Goal: Task Accomplishment & Management: Complete application form

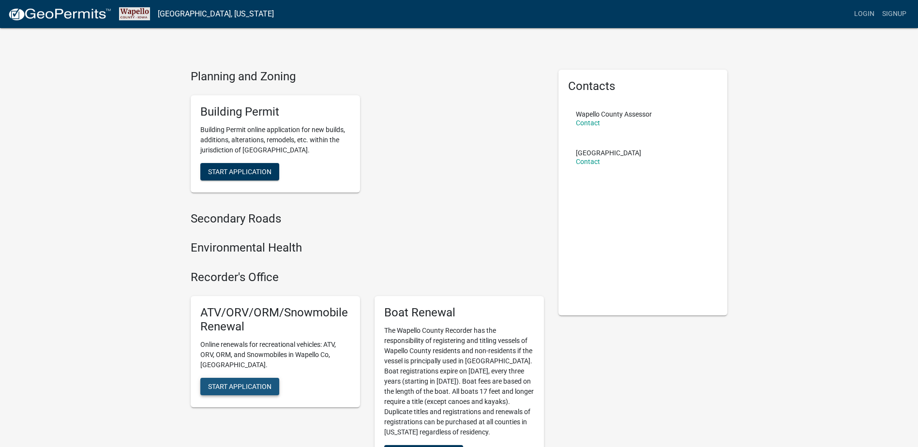
click at [243, 382] on span "Start Application" at bounding box center [239, 386] width 63 height 8
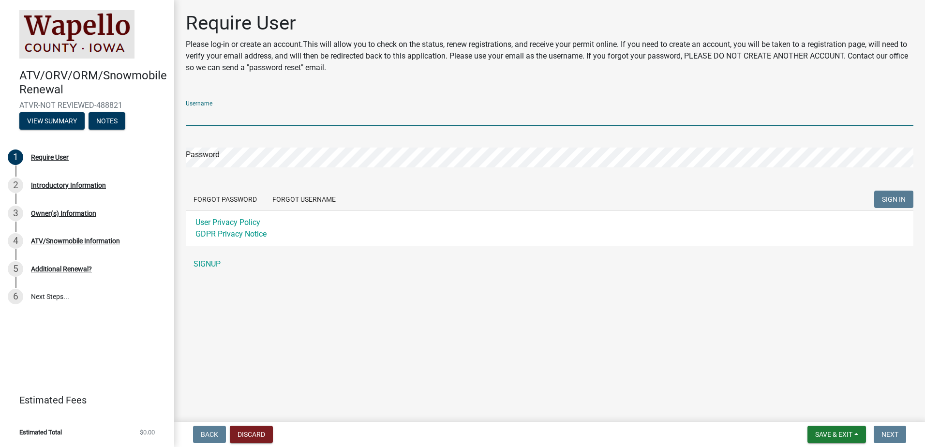
click at [230, 119] on input "Username" at bounding box center [550, 116] width 728 height 20
type input "rs48476"
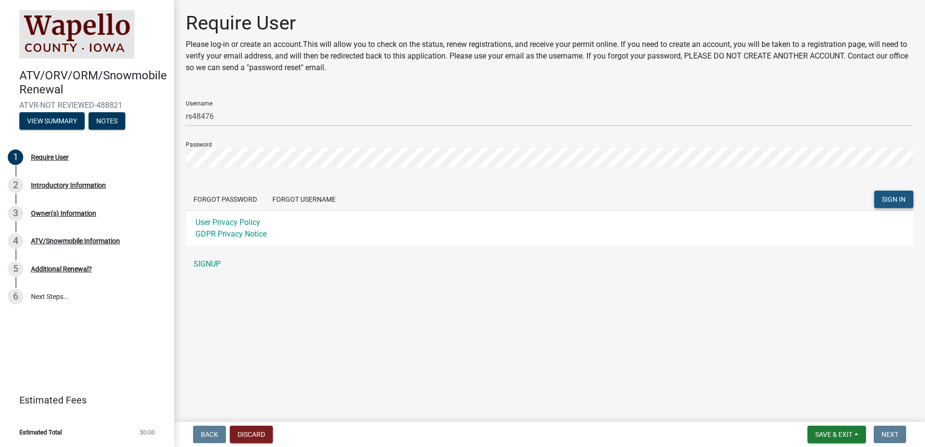
click at [891, 197] on span "SIGN IN" at bounding box center [894, 199] width 24 height 8
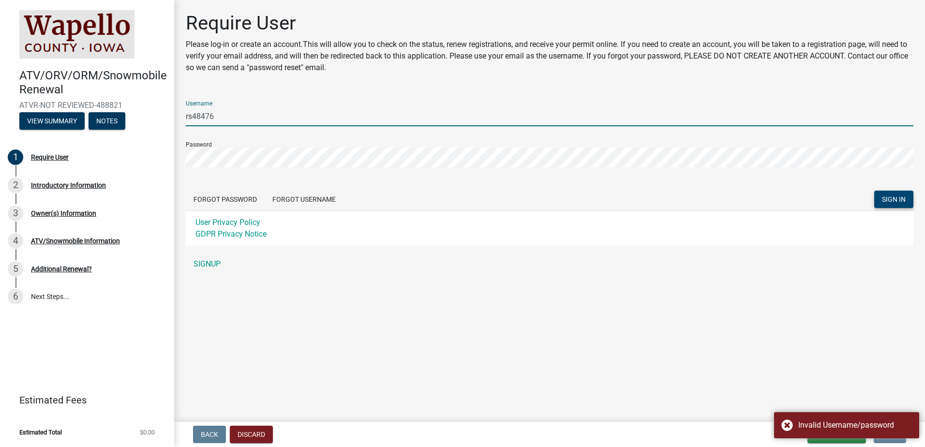
click at [225, 119] on input "rs48476" at bounding box center [550, 116] width 728 height 20
drag, startPoint x: 220, startPoint y: 114, endPoint x: 179, endPoint y: 119, distance: 40.9
click at [179, 119] on div "Require User Please log-in or create an account.This will allow you to check on…" at bounding box center [550, 147] width 742 height 271
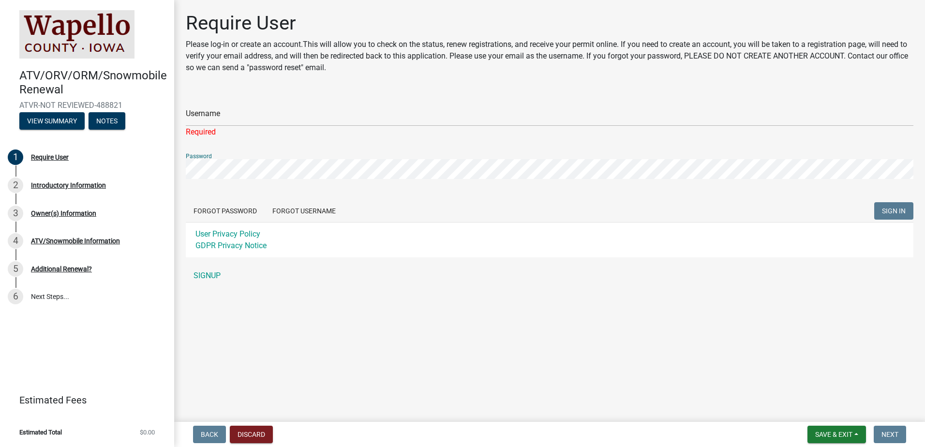
click at [182, 167] on div "Require User Please log-in or create an account.This will allow you to check on…" at bounding box center [550, 153] width 742 height 283
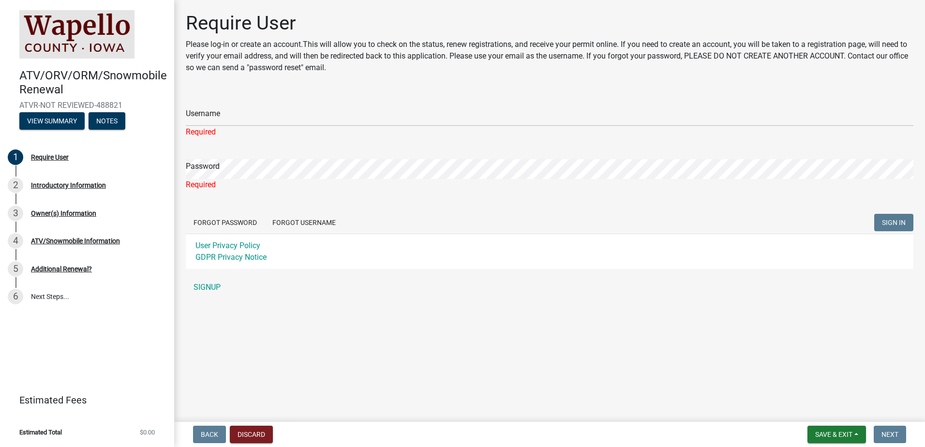
click at [304, 97] on div "Username Required" at bounding box center [550, 115] width 728 height 45
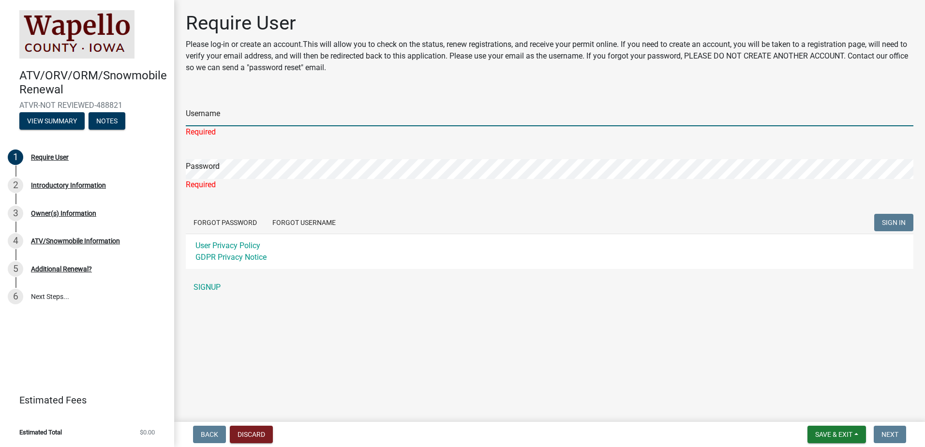
click at [219, 116] on input "Username" at bounding box center [550, 116] width 728 height 20
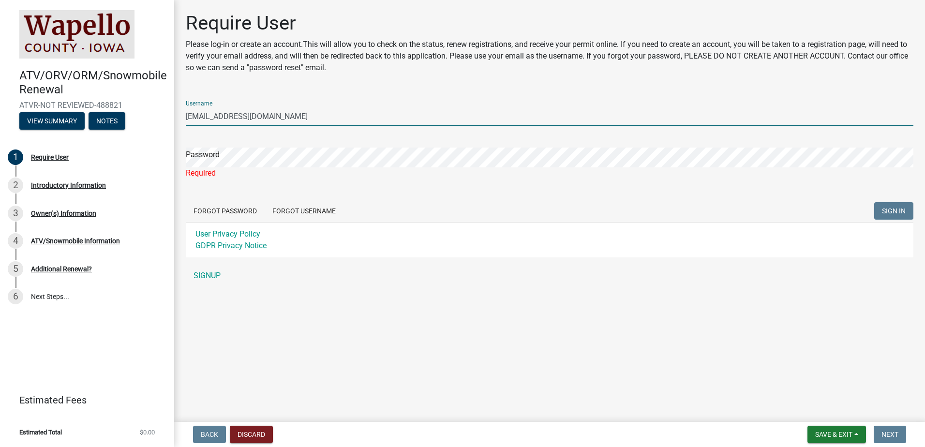
type input "[EMAIL_ADDRESS][DOMAIN_NAME]"
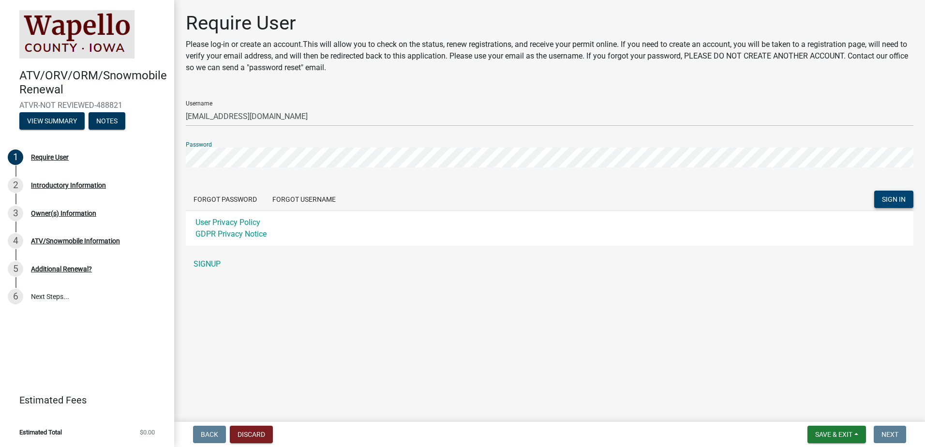
click at [902, 197] on span "SIGN IN" at bounding box center [894, 199] width 24 height 8
click at [401, 170] on form "Username rs48476@yahoo.com Password Forgot Password Forgot Username SIGN IN Use…" at bounding box center [550, 169] width 728 height 153
click at [244, 199] on button "Forgot Password" at bounding box center [225, 199] width 79 height 17
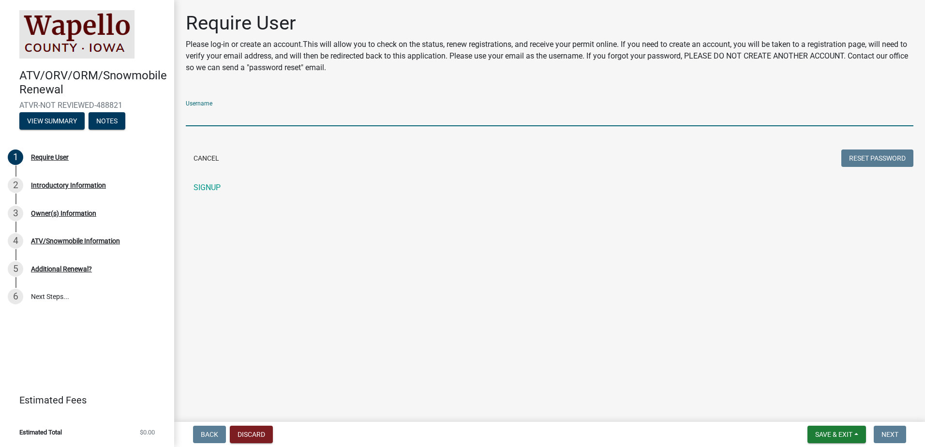
click at [212, 116] on input "Username" at bounding box center [550, 116] width 728 height 20
type input "[EMAIL_ADDRESS][DOMAIN_NAME]"
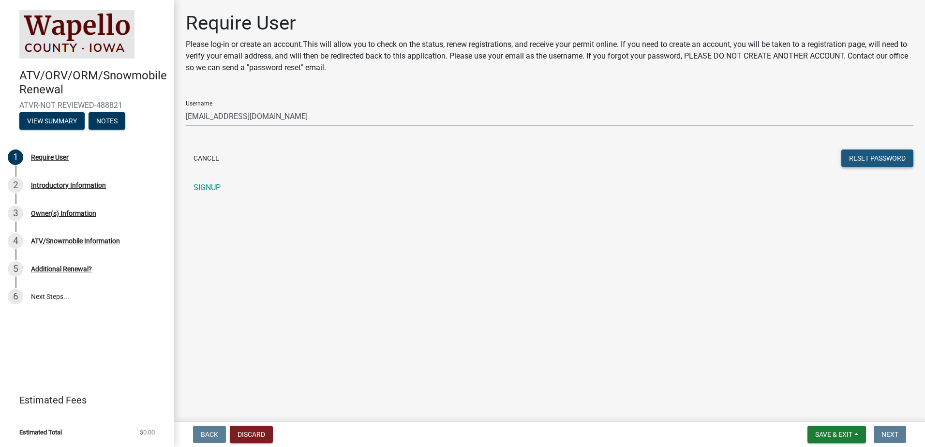
click at [871, 156] on button "Reset Password" at bounding box center [877, 158] width 72 height 17
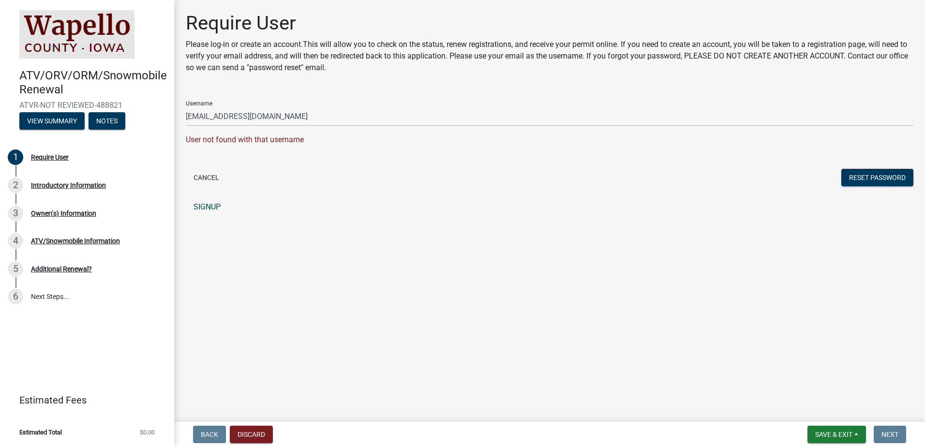
click at [206, 206] on link "SIGNUP" at bounding box center [550, 206] width 728 height 19
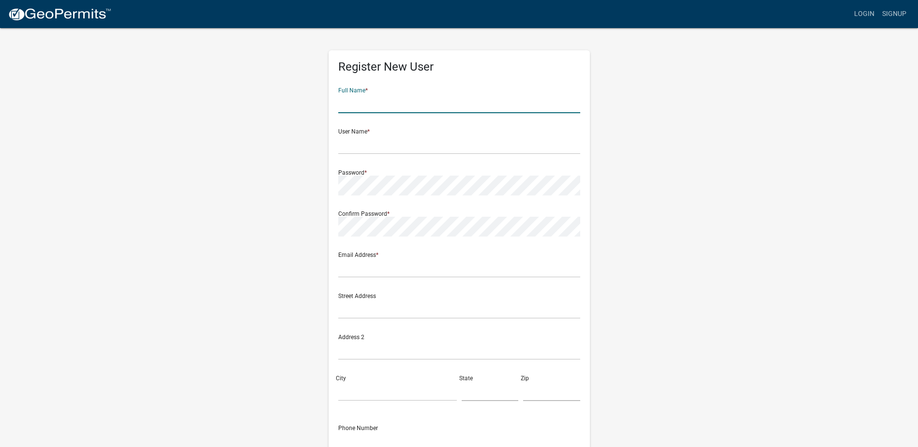
click at [365, 106] on input "text" at bounding box center [459, 103] width 242 height 20
type input "[PERSON_NAME]"
type input "[EMAIL_ADDRESS][DOMAIN_NAME]"
type input "OTTUMWA"
type input "select_or_add"
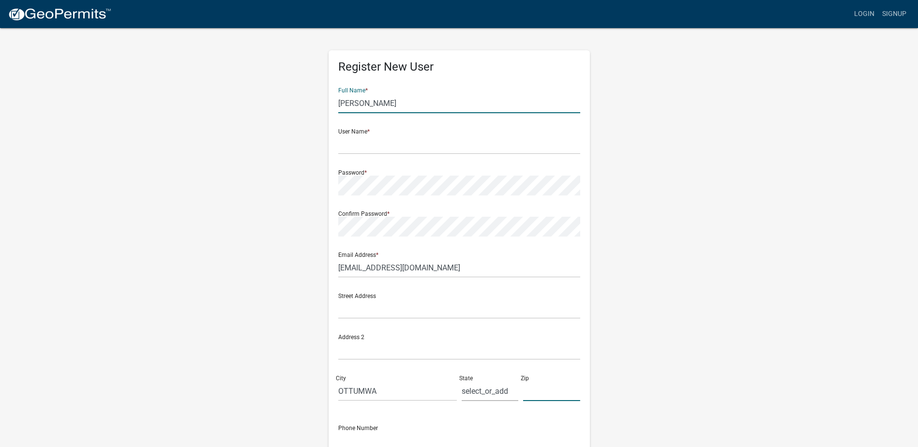
type input "52501"
type input "6417990923"
click at [356, 143] on input "text" at bounding box center [459, 145] width 242 height 20
type input "[EMAIL_ADDRESS][DOMAIN_NAME]"
click at [358, 213] on div "Confirm Password *" at bounding box center [459, 219] width 242 height 33
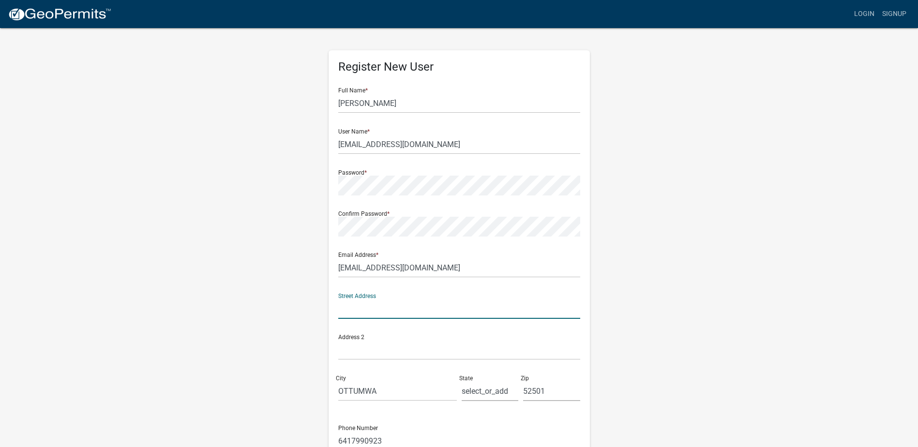
click at [355, 299] on input "text" at bounding box center [459, 309] width 242 height 20
type input "[STREET_ADDRESS]"
click at [677, 399] on div "Register New User Full Name * REBECCA E SCHWARTZ User Name * rs48476@yahoo.com …" at bounding box center [459, 286] width 552 height 518
click at [510, 389] on input "select_or_add" at bounding box center [490, 391] width 57 height 20
drag, startPoint x: 510, startPoint y: 389, endPoint x: 451, endPoint y: 388, distance: 59.0
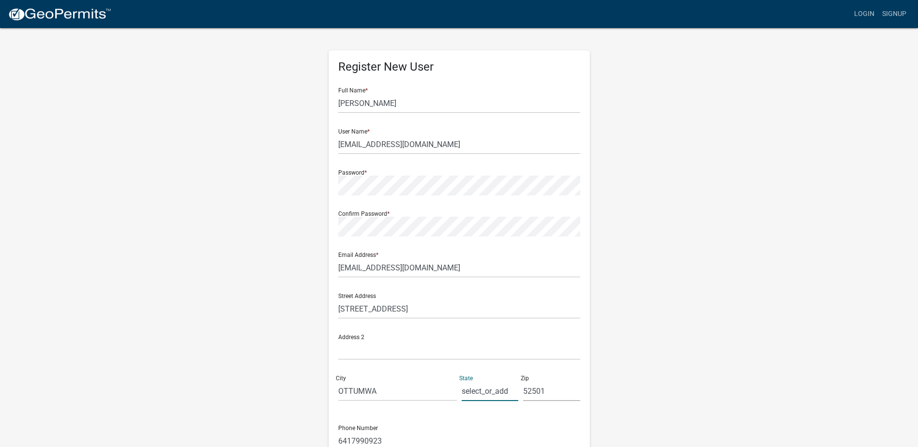
click at [451, 388] on div "Street Address 10952 Bladensburg Rd Address 2 City OTTUMWA State select_or_add …" at bounding box center [459, 346] width 247 height 123
type input "IA"
click at [677, 384] on div "Register New User Full Name * REBECCA E SCHWARTZ User Name * rs48476@yahoo.com …" at bounding box center [459, 286] width 552 height 518
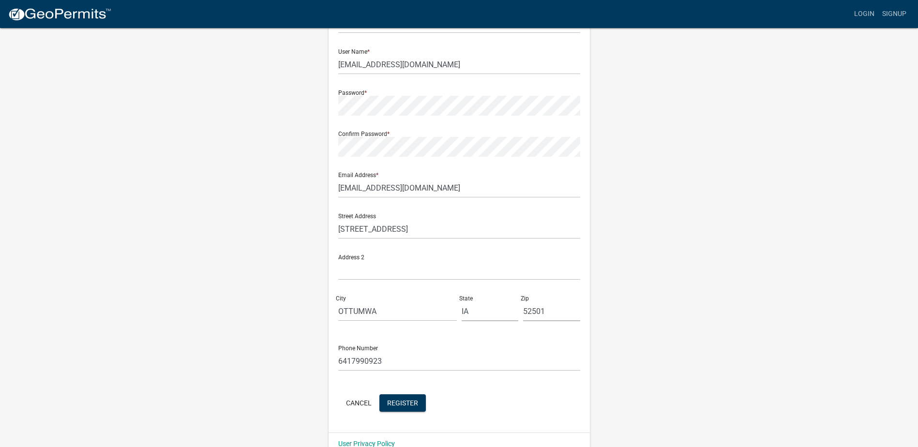
scroll to position [97, 0]
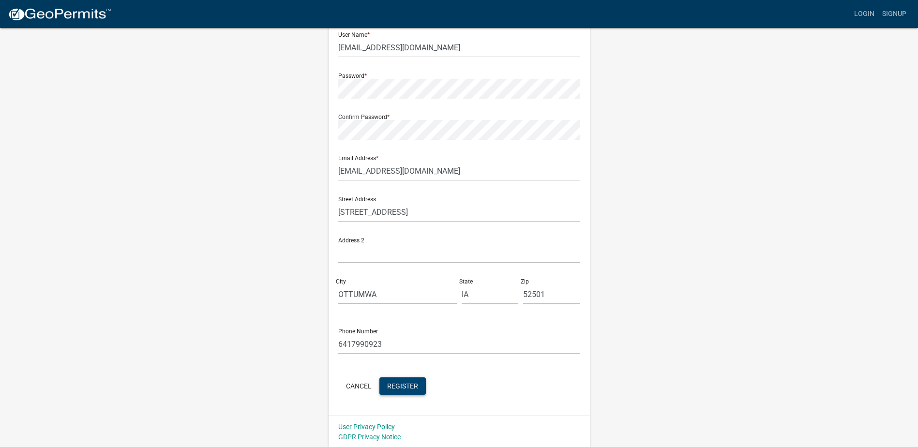
click at [413, 385] on span "Register" at bounding box center [402, 386] width 31 height 8
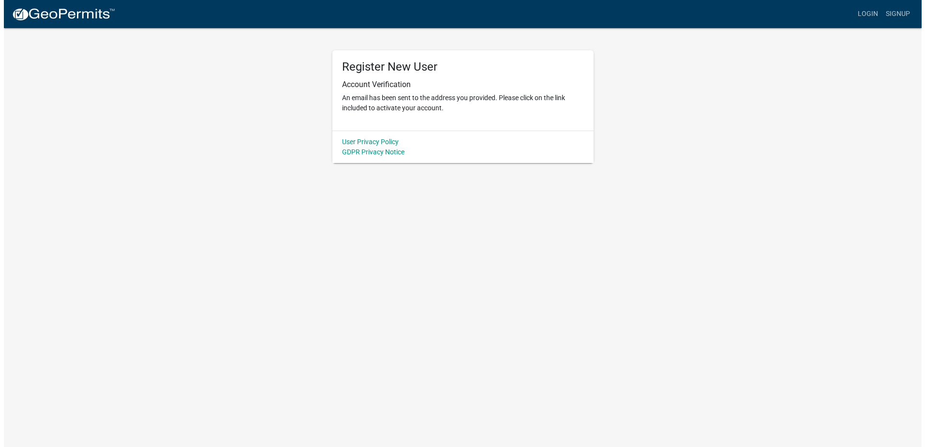
scroll to position [0, 0]
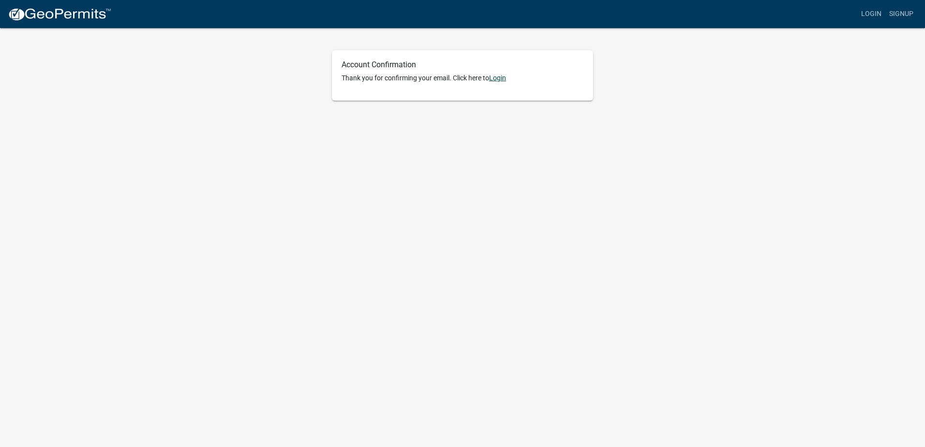
click at [503, 78] on link "Login" at bounding box center [497, 78] width 17 height 8
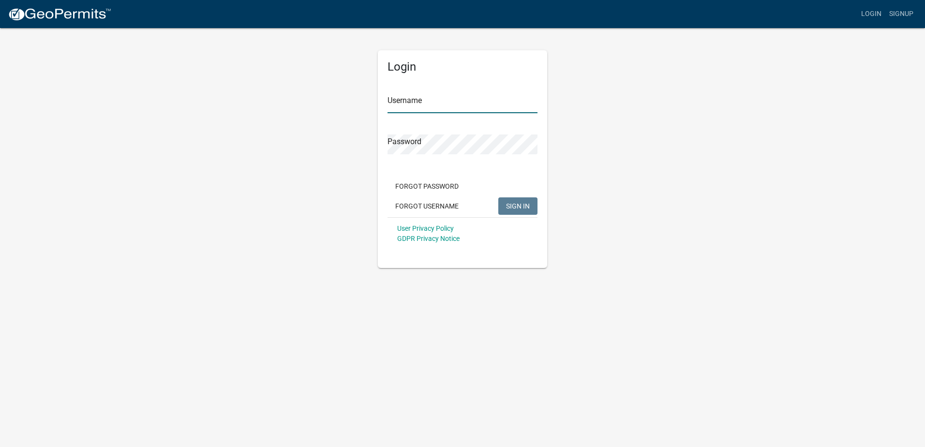
type input "[EMAIL_ADDRESS][DOMAIN_NAME]"
click at [509, 199] on button "SIGN IN" at bounding box center [517, 205] width 39 height 17
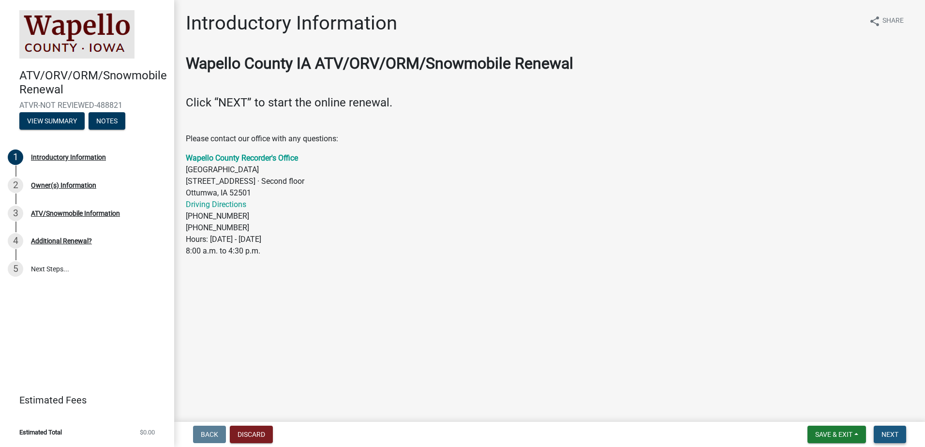
click at [891, 437] on span "Next" at bounding box center [890, 435] width 17 height 8
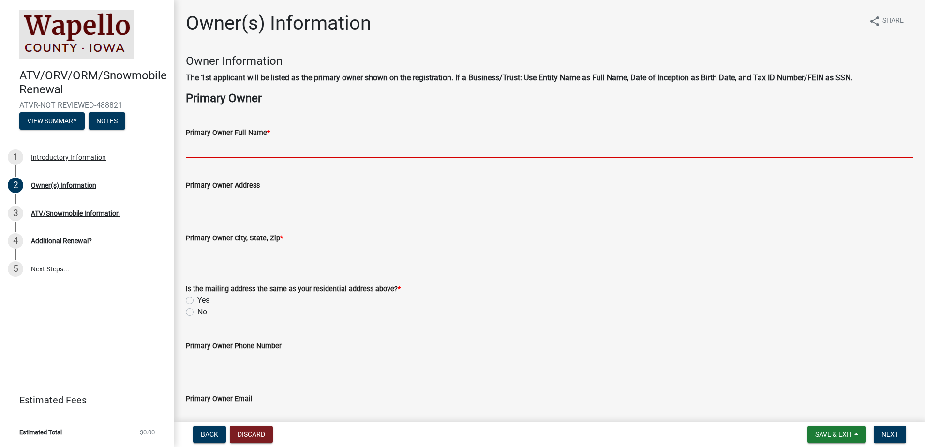
click at [200, 148] on input "Primary Owner Full Name *" at bounding box center [550, 148] width 728 height 20
type input "[PERSON_NAME]"
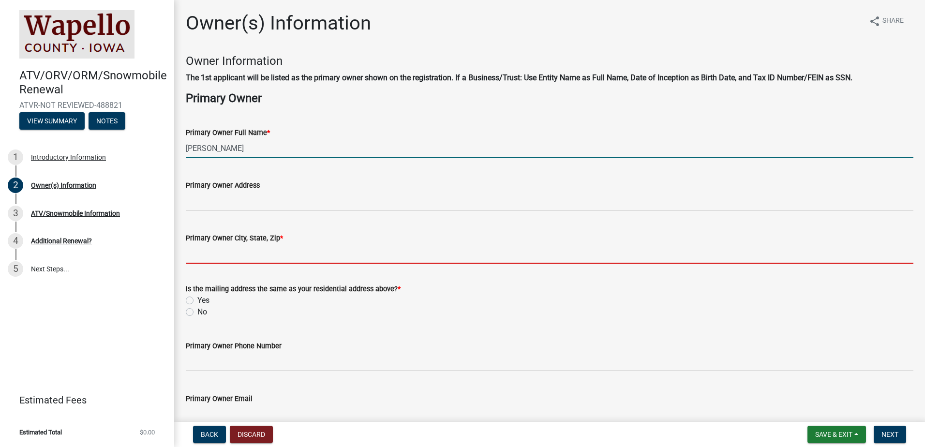
type input "OTTUMWA"
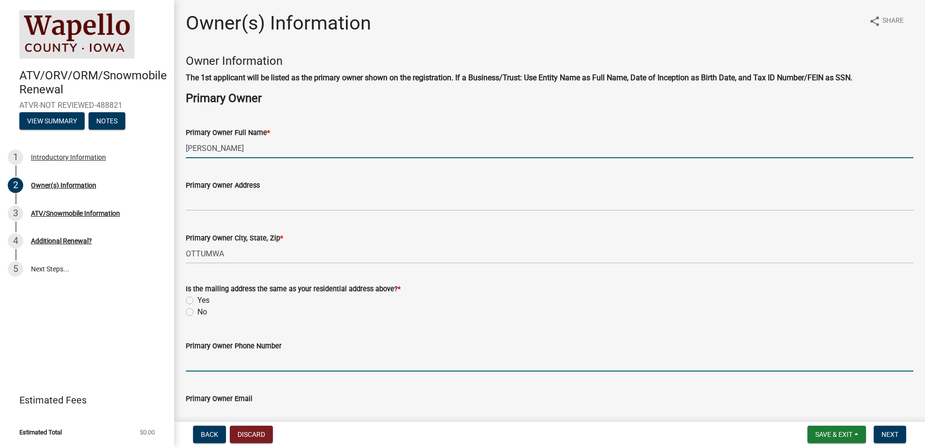
type input "6417990923"
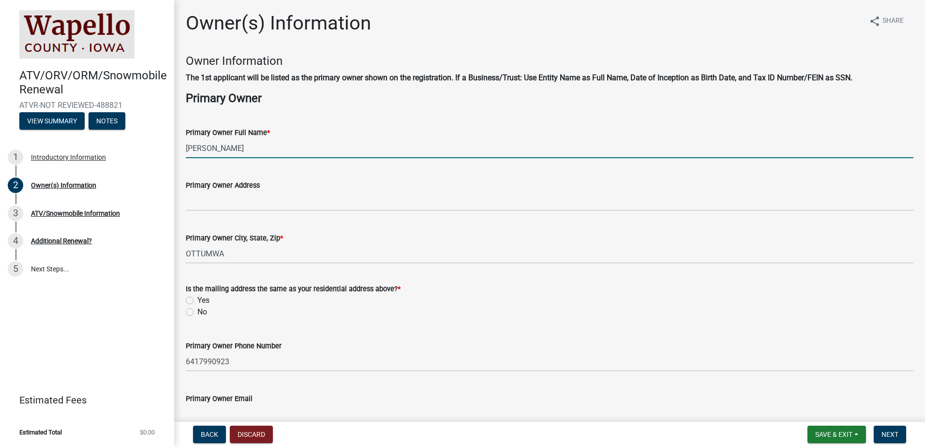
type input "[EMAIL_ADDRESS][DOMAIN_NAME]"
type input "select_or_add"
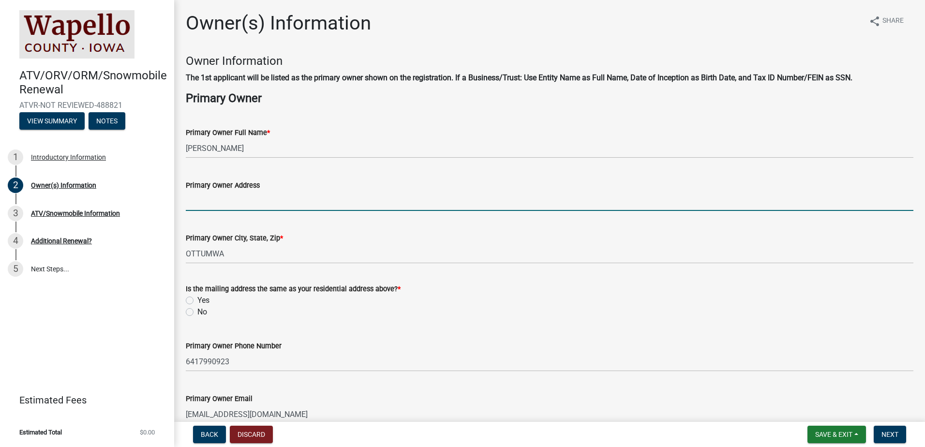
click at [239, 195] on input "Primary Owner Address" at bounding box center [550, 201] width 728 height 20
type input "[STREET_ADDRESS]"
type input "[DATE]"
select select "10"
select select "2025"
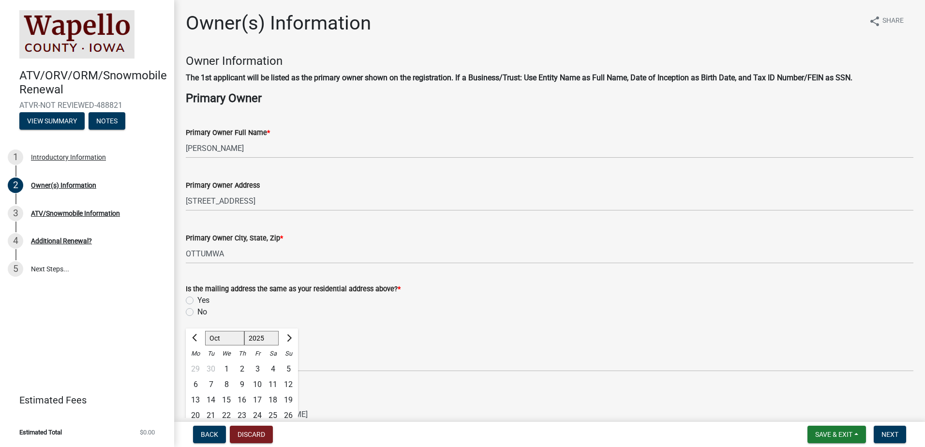
click at [472, 321] on wm-data-entity-input "Is the mailing address the same as your residential address above? * Yes No" at bounding box center [550, 298] width 728 height 55
click at [197, 299] on label "Yes" at bounding box center [203, 301] width 12 height 12
click at [197, 299] on input "Yes" at bounding box center [200, 298] width 6 height 6
radio input "true"
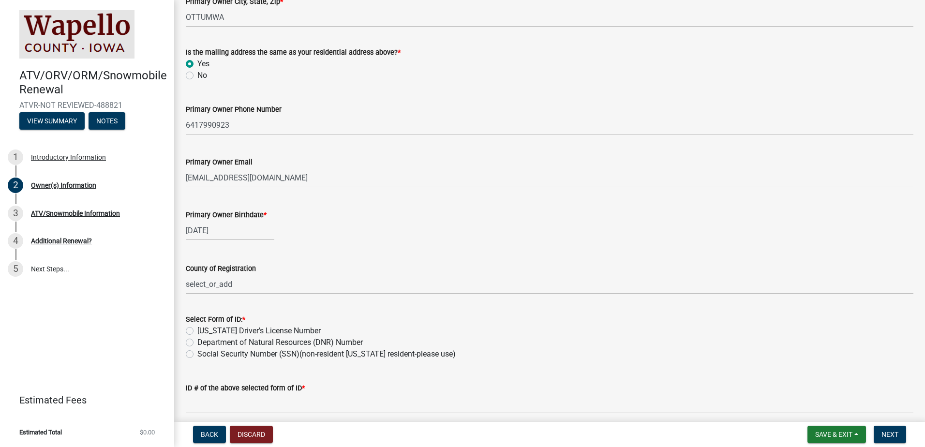
scroll to position [242, 0]
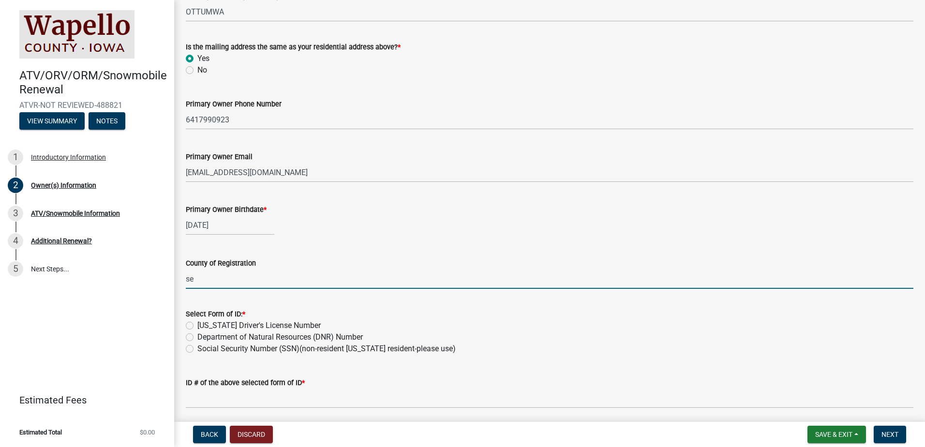
type input "s"
type input "Wapello"
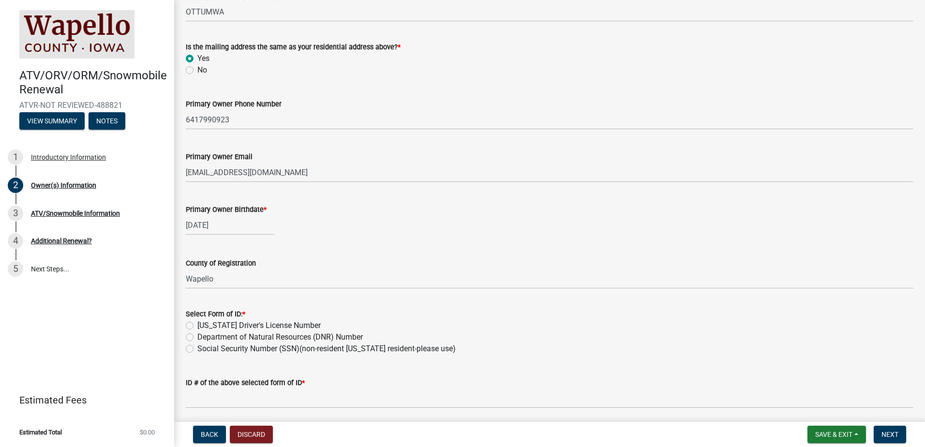
click at [197, 325] on label "[US_STATE] Driver's License Number" at bounding box center [258, 326] width 123 height 12
click at [197, 325] on input "[US_STATE] Driver's License Number" at bounding box center [200, 323] width 6 height 6
radio input "true"
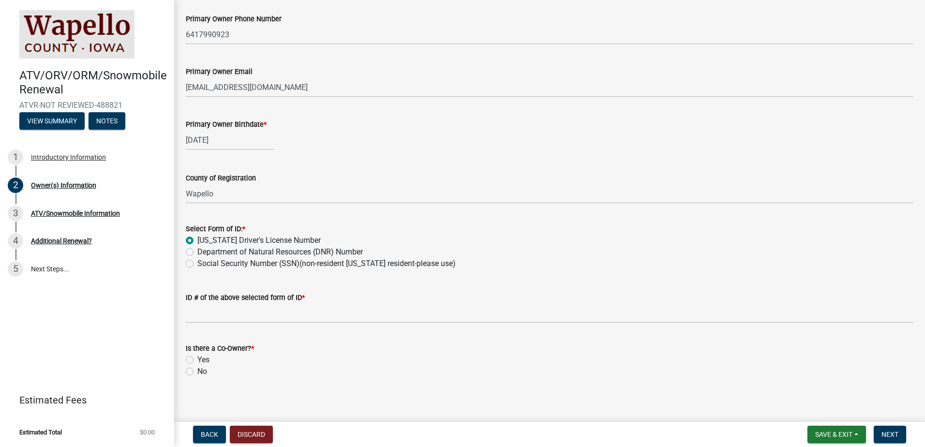
scroll to position [333, 0]
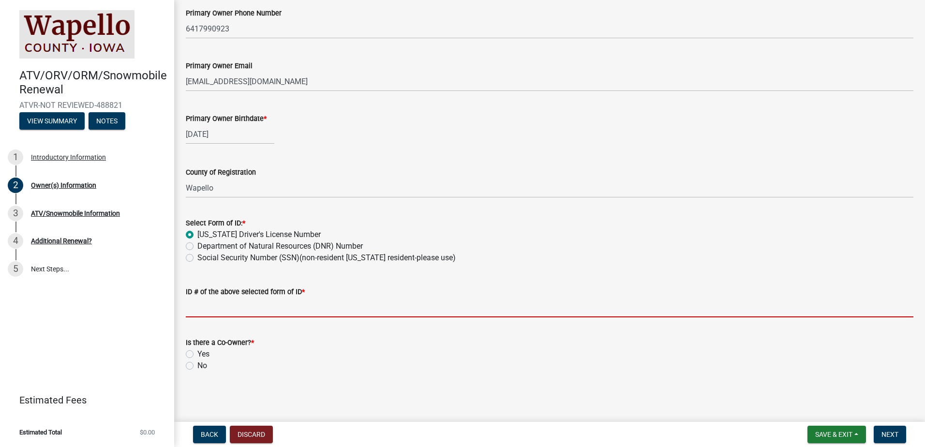
click at [210, 306] on input "ID # of the above selected form of ID *" at bounding box center [550, 308] width 728 height 20
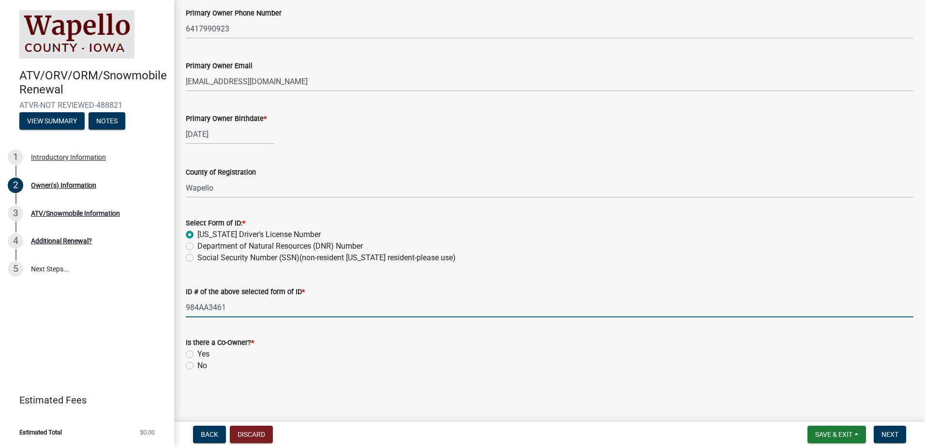
type input "984AA3461"
click at [197, 365] on label "No" at bounding box center [202, 366] width 10 height 12
click at [197, 365] on input "No" at bounding box center [200, 363] width 6 height 6
radio input "true"
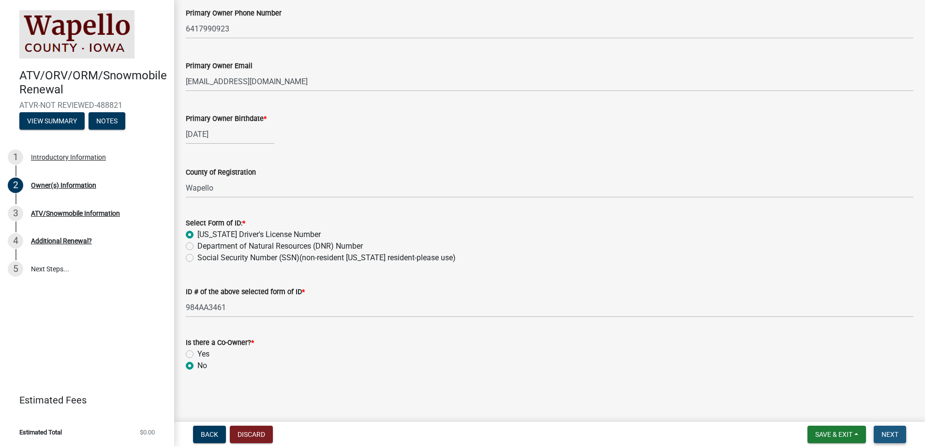
click at [897, 430] on button "Next" at bounding box center [890, 434] width 32 height 17
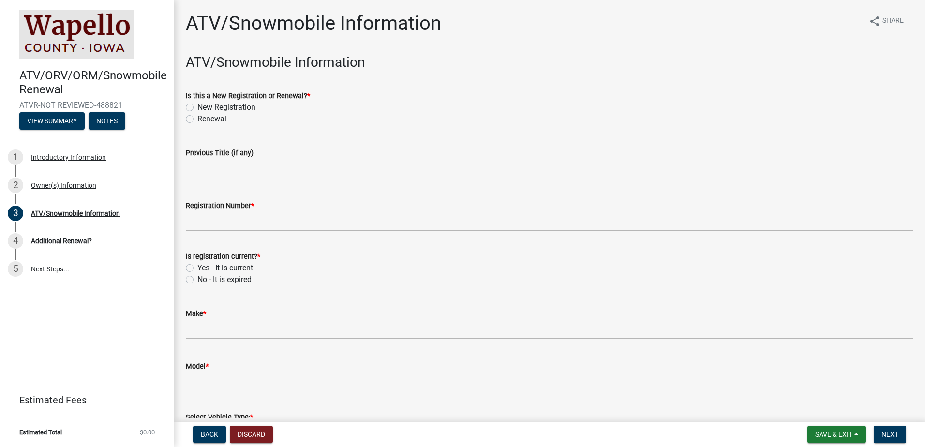
click at [197, 120] on label "Renewal" at bounding box center [211, 119] width 29 height 12
click at [197, 120] on input "Renewal" at bounding box center [200, 116] width 6 height 6
radio input "true"
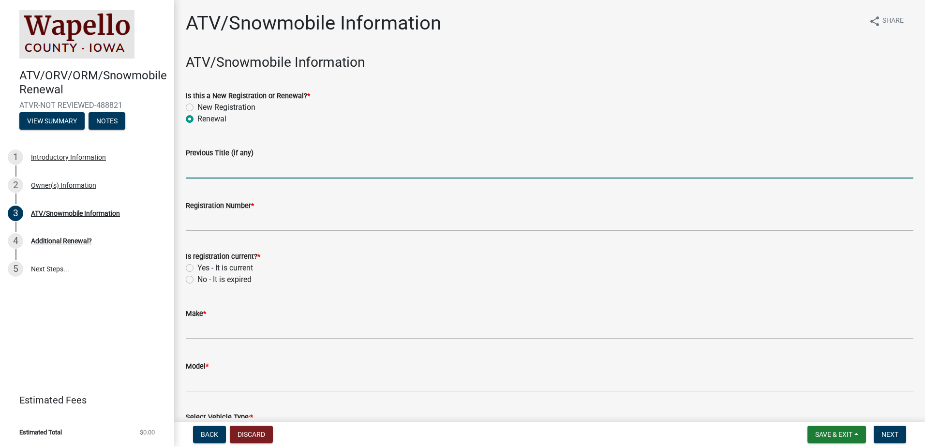
click at [215, 168] on input "Previous Title (if any)" at bounding box center [550, 169] width 728 height 20
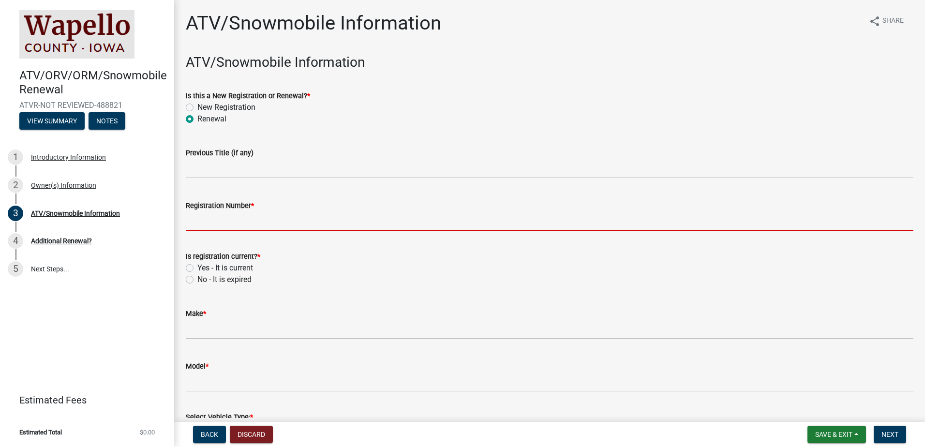
click at [219, 219] on input "Registration Number *" at bounding box center [550, 221] width 728 height 20
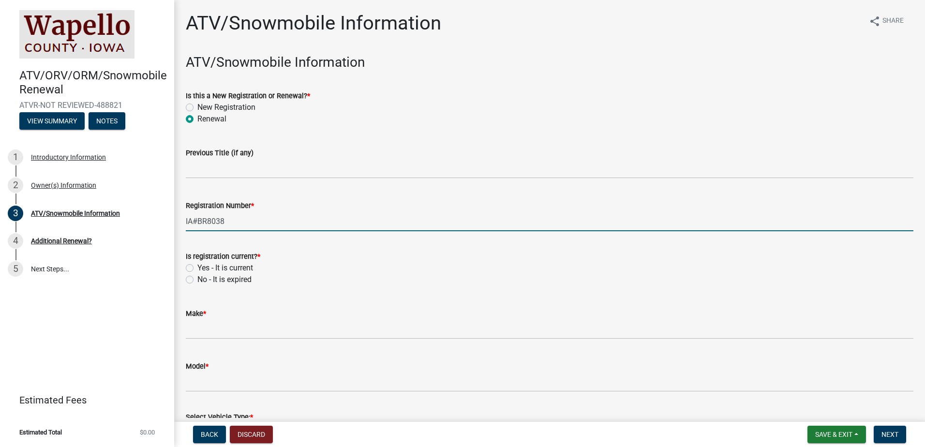
type input "IA#BR8038"
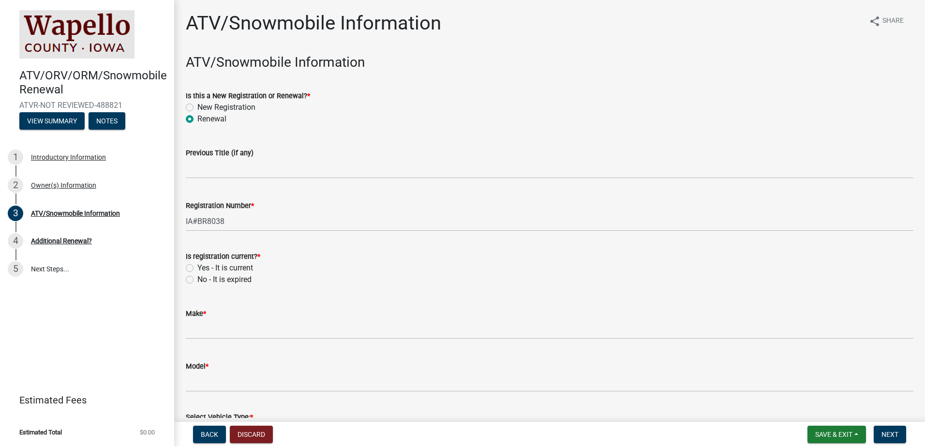
click at [197, 269] on label "Yes - It is current" at bounding box center [225, 268] width 56 height 12
click at [197, 269] on input "Yes - It is current" at bounding box center [200, 265] width 6 height 6
radio input "true"
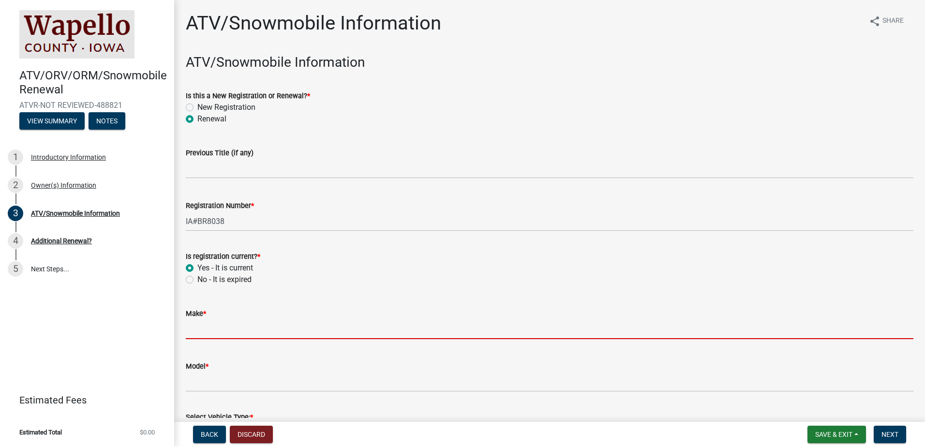
click at [214, 331] on input "Make *" at bounding box center [550, 329] width 728 height 20
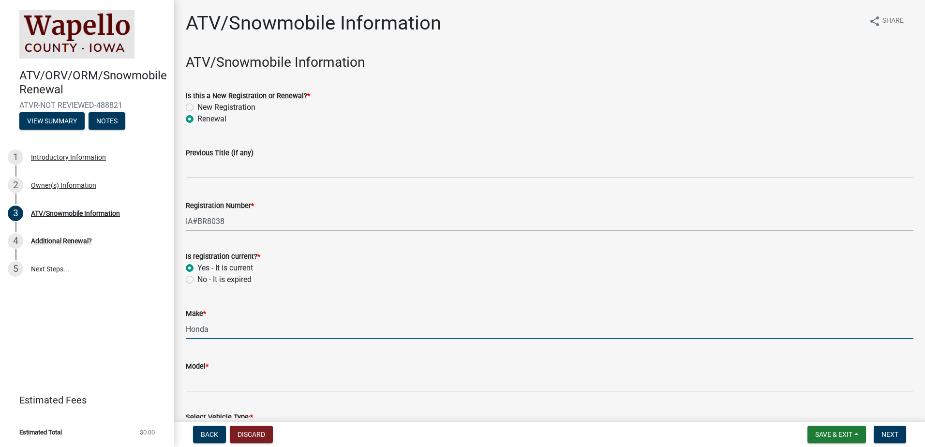
type input "Honda"
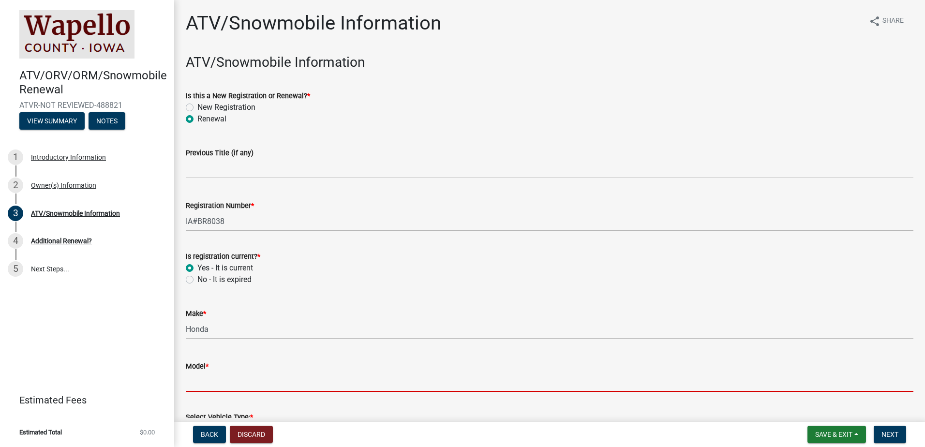
click at [218, 383] on input "Model *" at bounding box center [550, 382] width 728 height 20
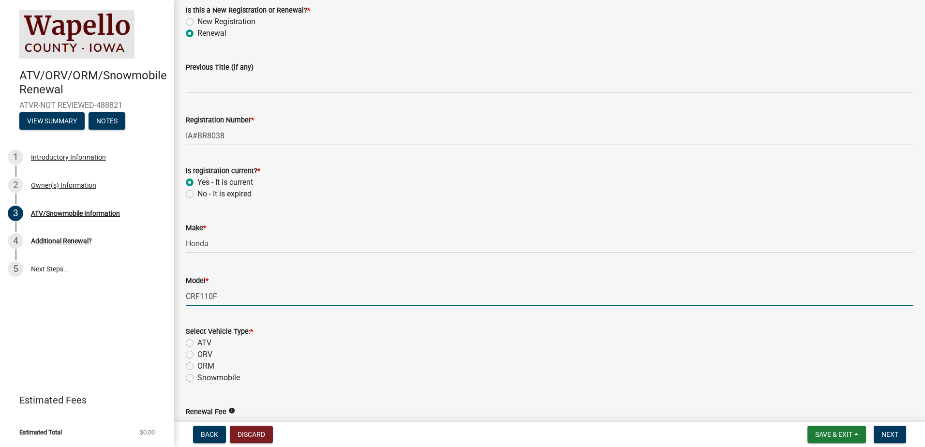
scroll to position [97, 0]
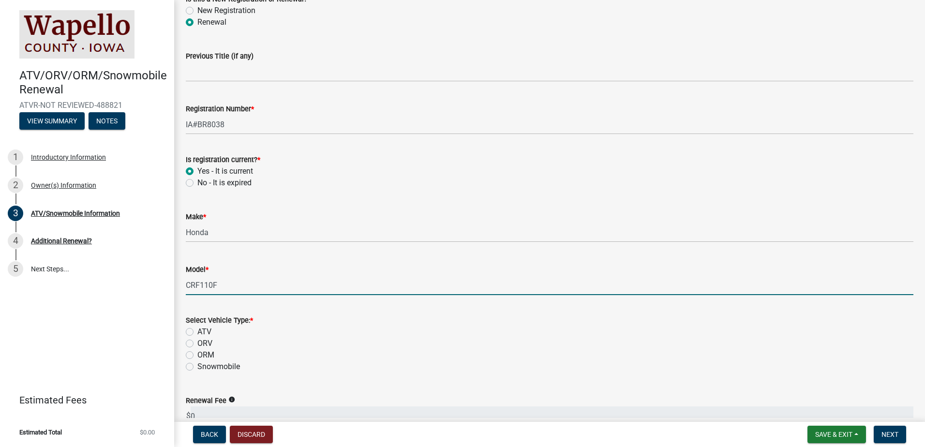
type input "CRF110F"
click at [197, 343] on label "ORV" at bounding box center [204, 344] width 15 height 12
click at [197, 343] on input "ORV" at bounding box center [200, 341] width 6 height 6
radio input "true"
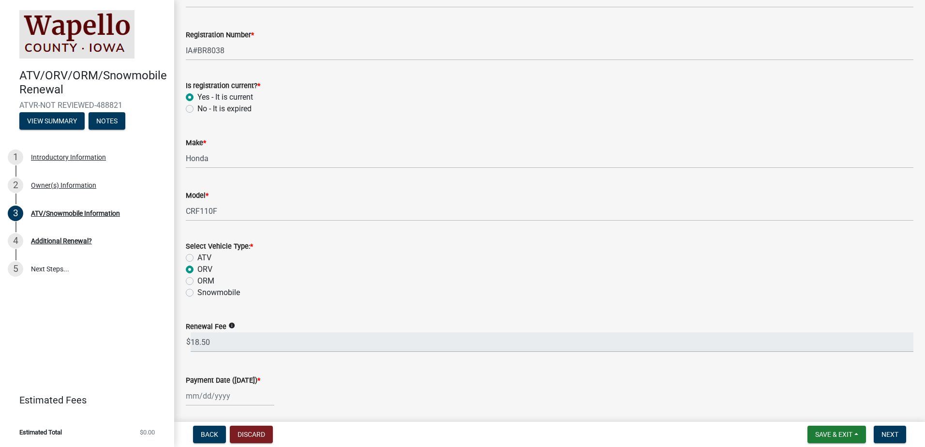
scroll to position [194, 0]
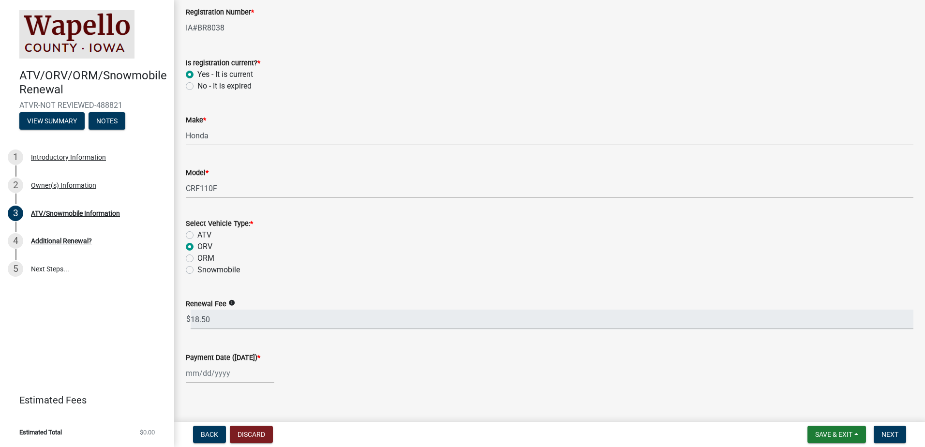
click at [197, 258] on label "ORM" at bounding box center [205, 259] width 17 height 12
click at [197, 258] on input "ORM" at bounding box center [200, 256] width 6 height 6
radio input "true"
click at [222, 376] on div at bounding box center [230, 373] width 89 height 20
select select "10"
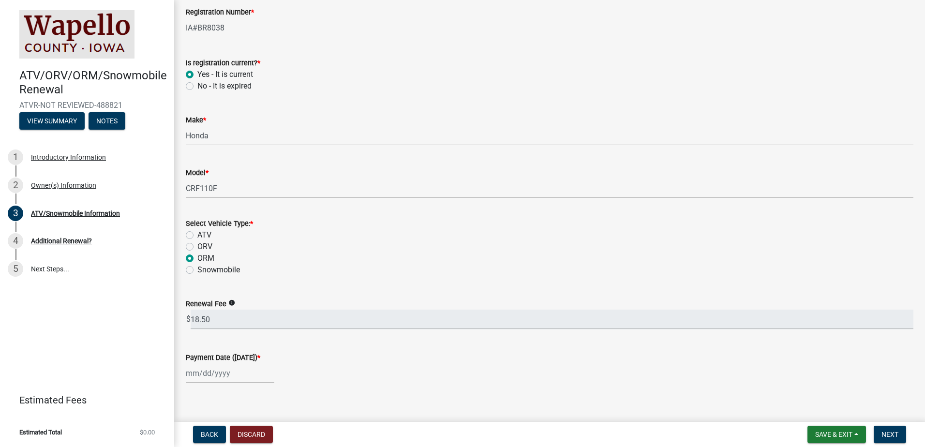
select select "2025"
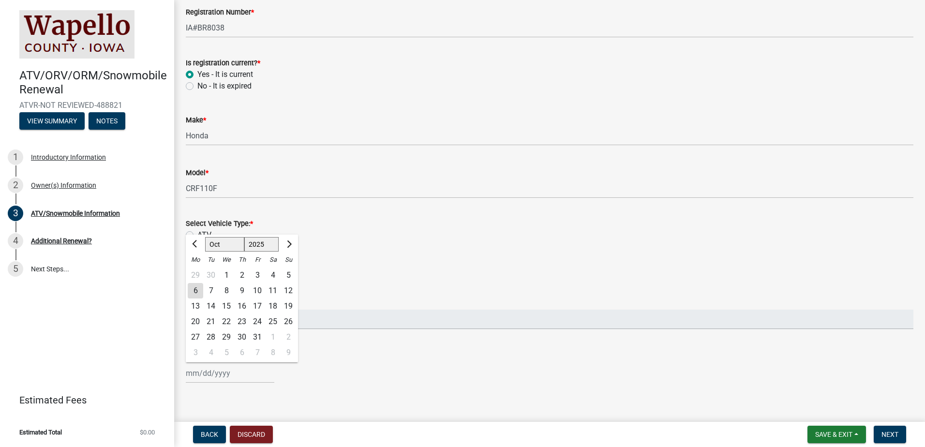
click at [197, 290] on div "6" at bounding box center [195, 290] width 15 height 15
type input "[DATE]"
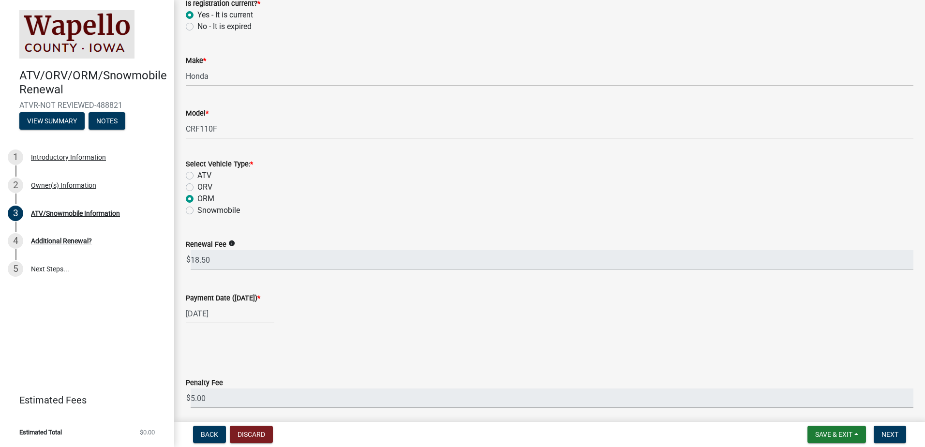
scroll to position [290, 0]
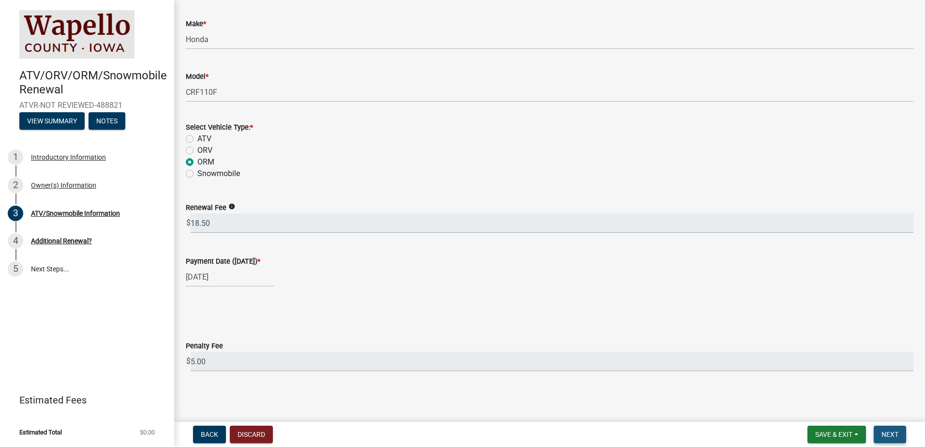
click at [885, 433] on span "Next" at bounding box center [890, 435] width 17 height 8
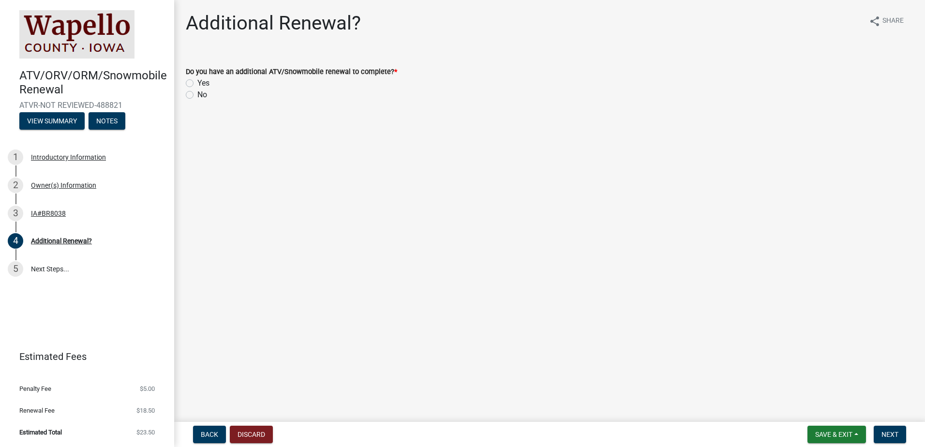
click at [197, 94] on label "No" at bounding box center [202, 95] width 10 height 12
click at [197, 94] on input "No" at bounding box center [200, 92] width 6 height 6
radio input "true"
click at [896, 431] on span "Next" at bounding box center [890, 435] width 17 height 8
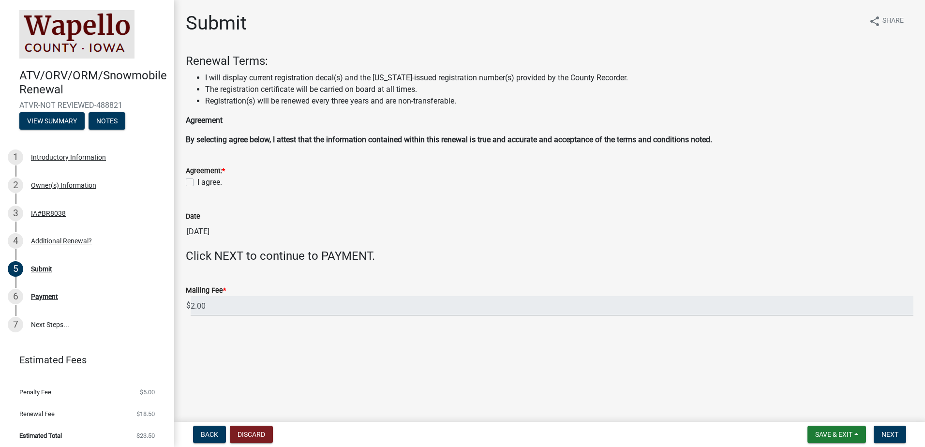
click at [197, 182] on label "I agree." at bounding box center [209, 183] width 25 height 12
click at [197, 182] on input "I agree." at bounding box center [200, 180] width 6 height 6
checkbox input "true"
click at [885, 431] on span "Next" at bounding box center [890, 435] width 17 height 8
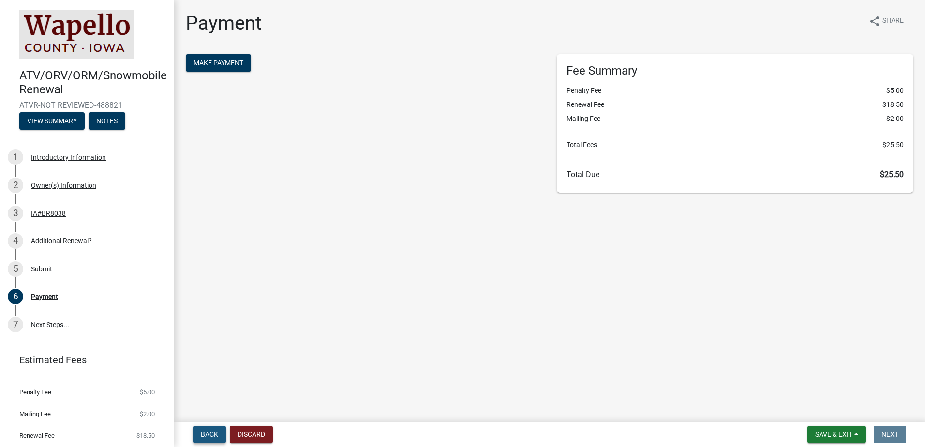
click at [209, 433] on span "Back" at bounding box center [209, 435] width 17 height 8
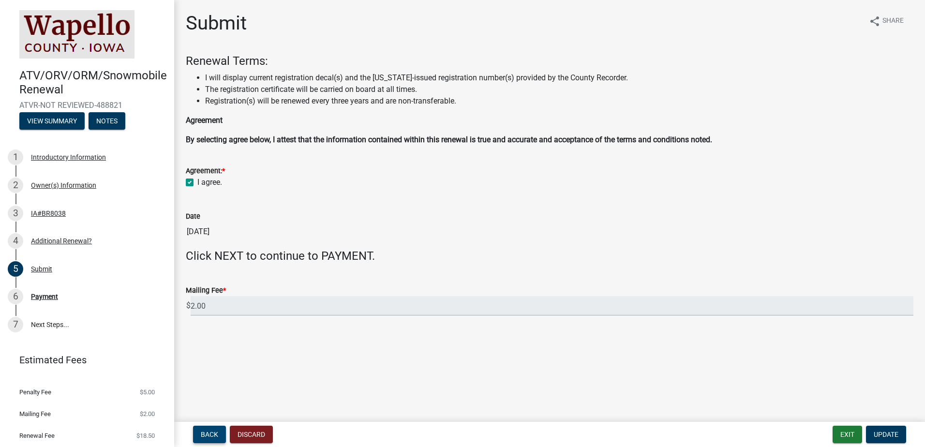
click at [209, 433] on span "Back" at bounding box center [209, 435] width 17 height 8
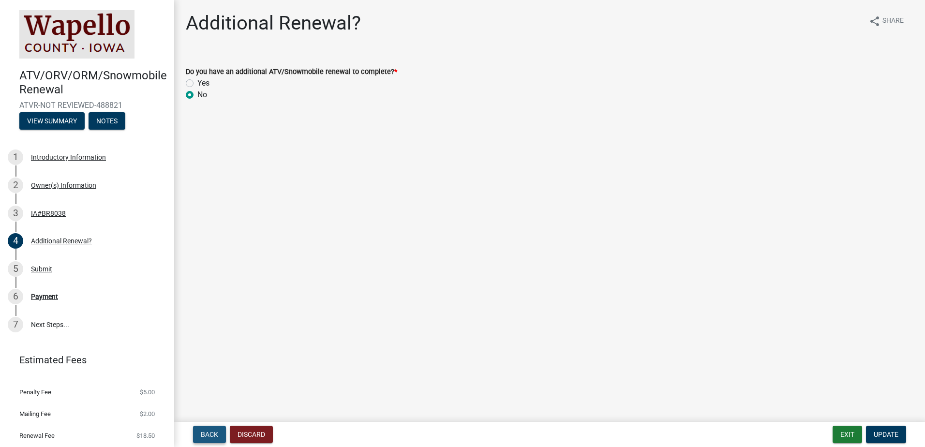
click at [209, 433] on span "Back" at bounding box center [209, 435] width 17 height 8
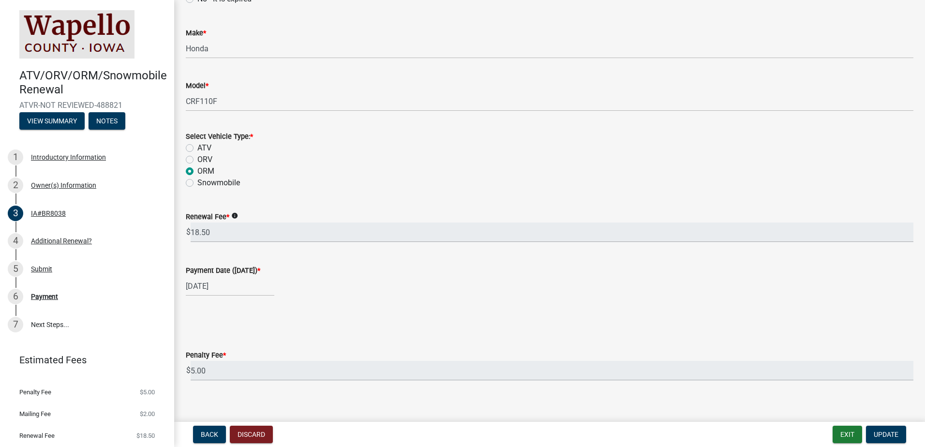
scroll to position [290, 0]
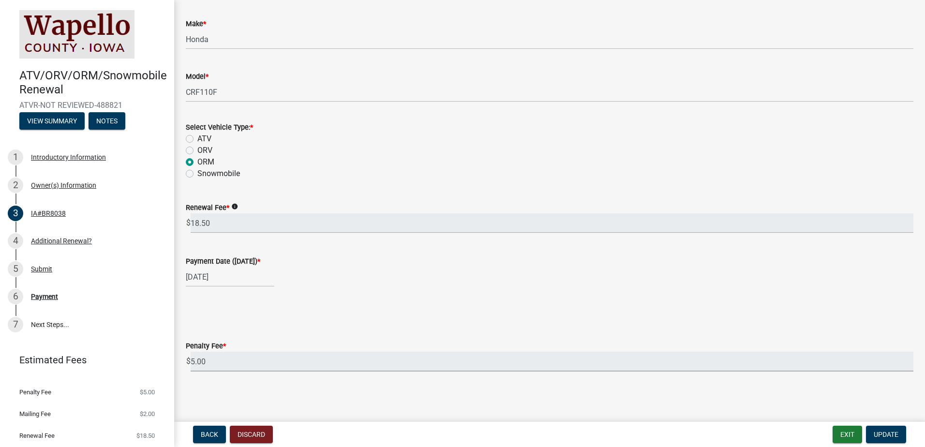
click at [209, 360] on input "5.00" at bounding box center [552, 362] width 723 height 20
drag, startPoint x: 209, startPoint y: 360, endPoint x: 180, endPoint y: 361, distance: 29.0
click at [180, 361] on div "Penalty Fee * $ 5.00" at bounding box center [550, 349] width 742 height 45
click at [895, 433] on span "Update" at bounding box center [886, 435] width 25 height 8
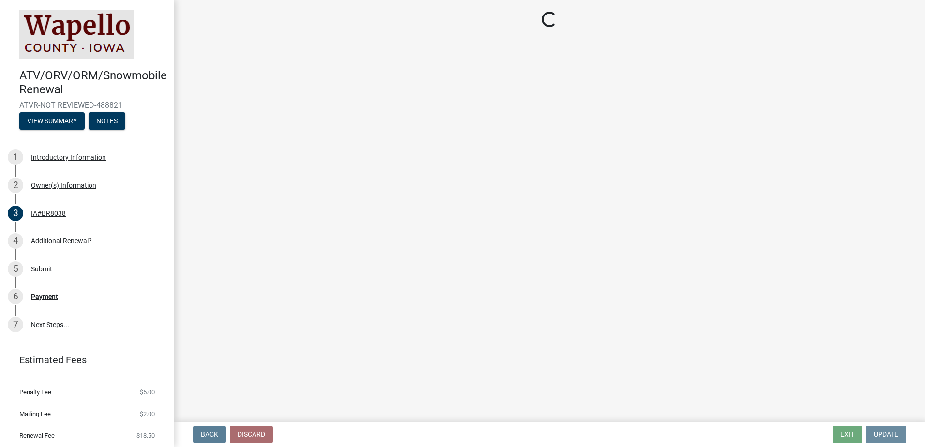
scroll to position [0, 0]
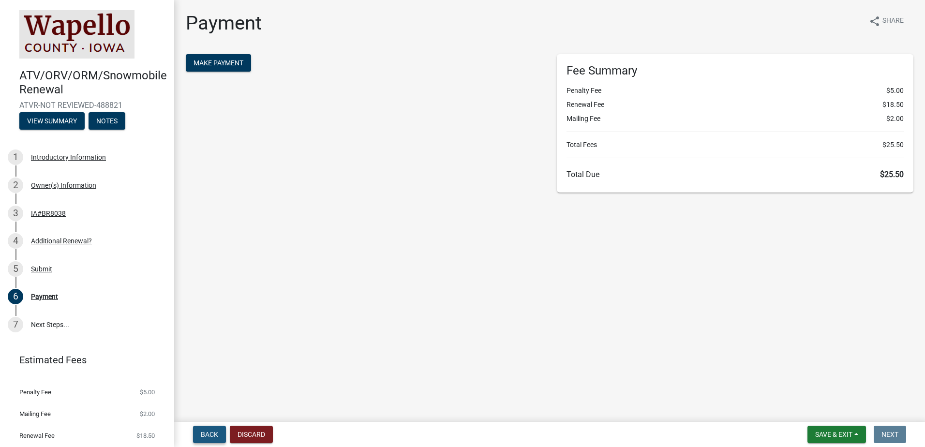
click at [212, 430] on button "Back" at bounding box center [209, 434] width 33 height 17
